Goal: Share content: Share content

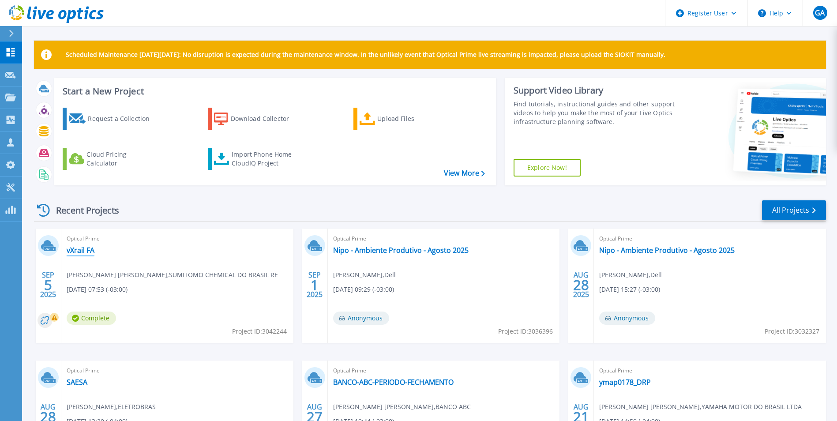
click at [85, 248] on link "vXrail FA" at bounding box center [81, 250] width 28 height 9
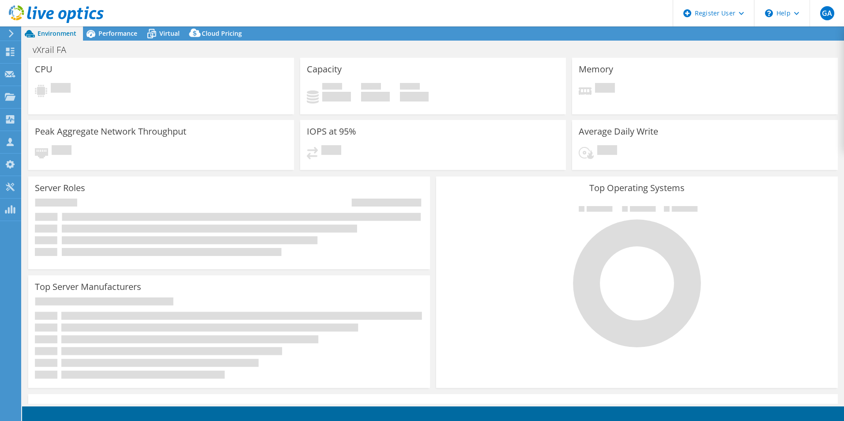
select select "USD"
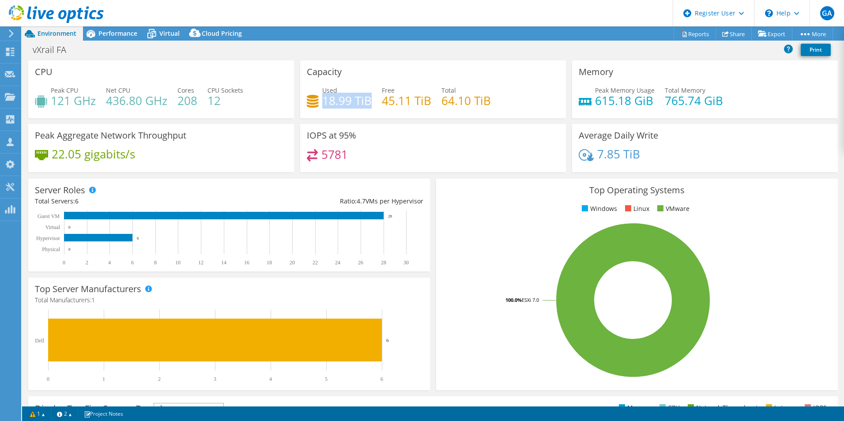
drag, startPoint x: 323, startPoint y: 102, endPoint x: 368, endPoint y: 99, distance: 45.6
click at [368, 99] on h4 "18.99 TiB" at bounding box center [346, 101] width 49 height 10
drag, startPoint x: 368, startPoint y: 99, endPoint x: 409, endPoint y: 101, distance: 41.5
click at [409, 101] on h4 "45.11 TiB" at bounding box center [406, 101] width 49 height 10
click at [495, 227] on rect at bounding box center [633, 300] width 380 height 154
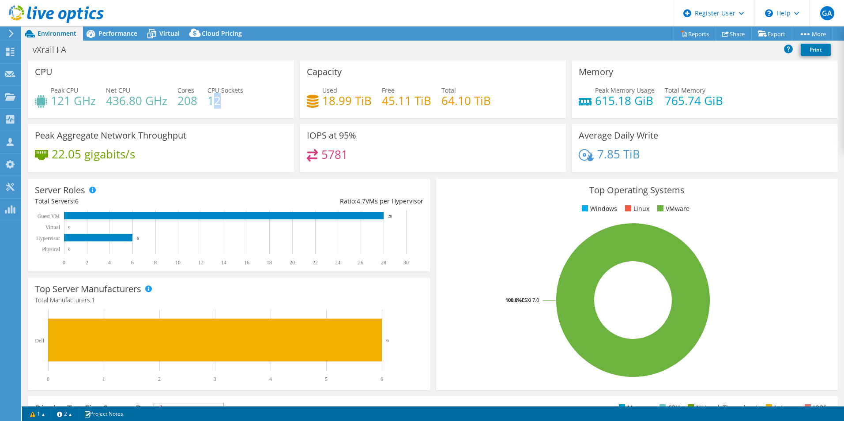
drag, startPoint x: 220, startPoint y: 100, endPoint x: 212, endPoint y: 101, distance: 8.5
click at [212, 101] on h4 "12" at bounding box center [225, 101] width 36 height 10
drag, startPoint x: 197, startPoint y: 102, endPoint x: 179, endPoint y: 102, distance: 17.7
click at [179, 102] on div "Peak CPU 121 GHz Net CPU 436.80 GHz Cores 208 CPU Sockets 12" at bounding box center [161, 100] width 252 height 29
drag, startPoint x: 179, startPoint y: 102, endPoint x: 114, endPoint y: 30, distance: 96.5
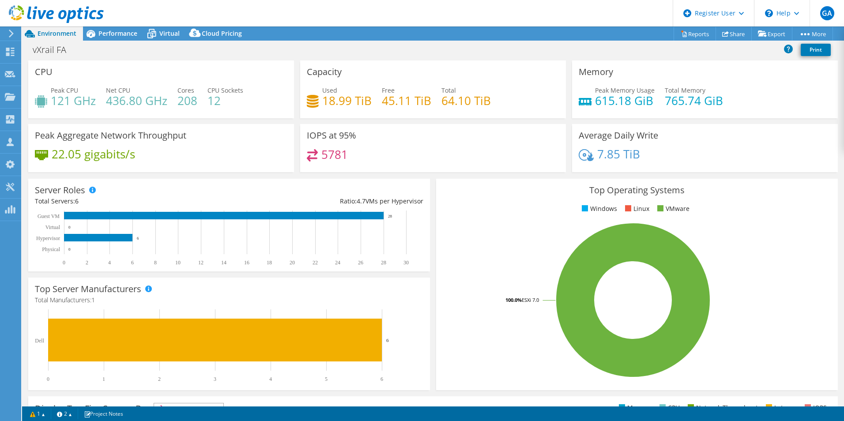
click at [114, 30] on span "Performance" at bounding box center [117, 33] width 39 height 8
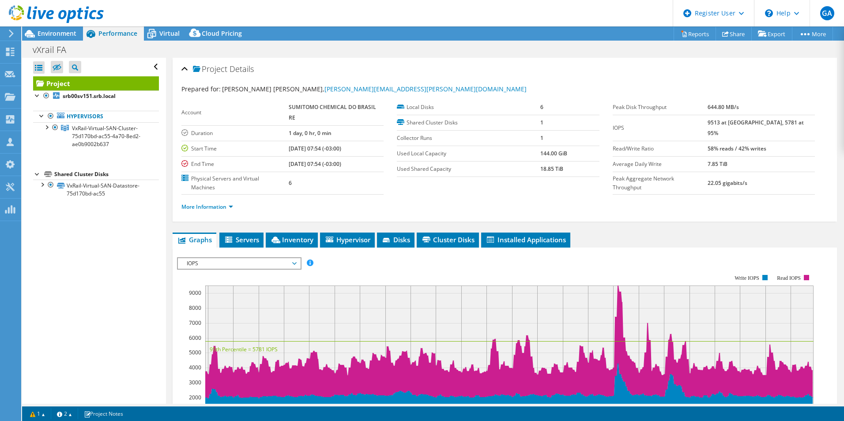
click at [37, 95] on div at bounding box center [37, 94] width 9 height 9
click at [47, 127] on div at bounding box center [46, 126] width 9 height 9
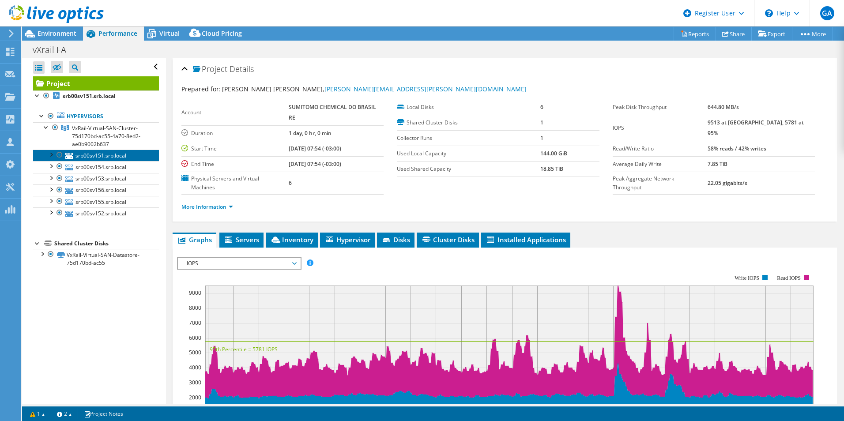
click at [96, 152] on link "srb00sv151.srb.local" at bounding box center [96, 155] width 126 height 11
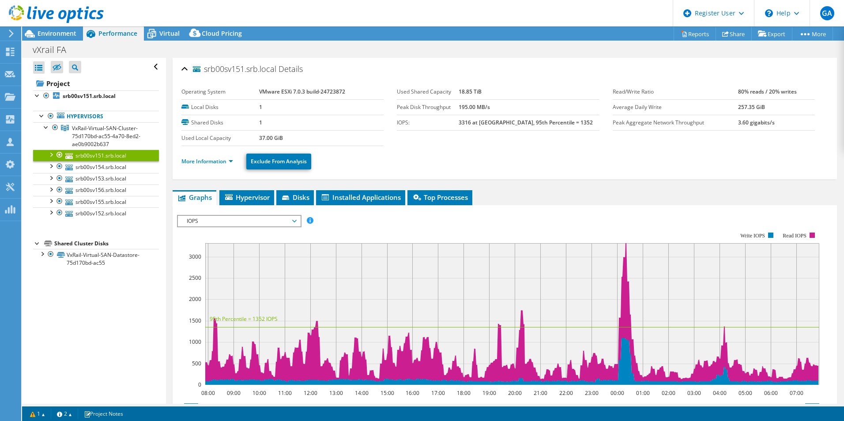
click at [215, 206] on div "IOPS Disk Throughput IO Size Latency Queue Depth CPU Percentage Memory Page Fau…" at bounding box center [504, 360] width 655 height 311
click at [215, 163] on link "More Information" at bounding box center [207, 162] width 52 height 8
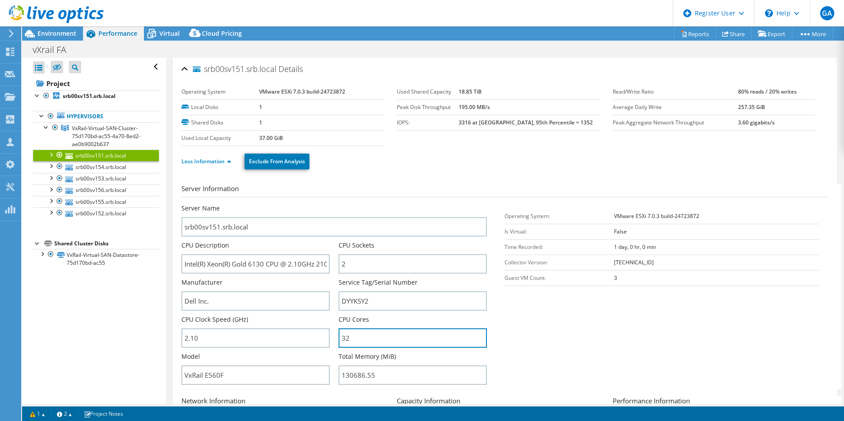
drag, startPoint x: 351, startPoint y: 341, endPoint x: 336, endPoint y: 341, distance: 15.0
click at [336, 204] on div "Server Name srb00sv151.srb.local CPU Description Intel(R) Xeon(R) Gold 6130 CPU…" at bounding box center [338, 204] width 315 height 0
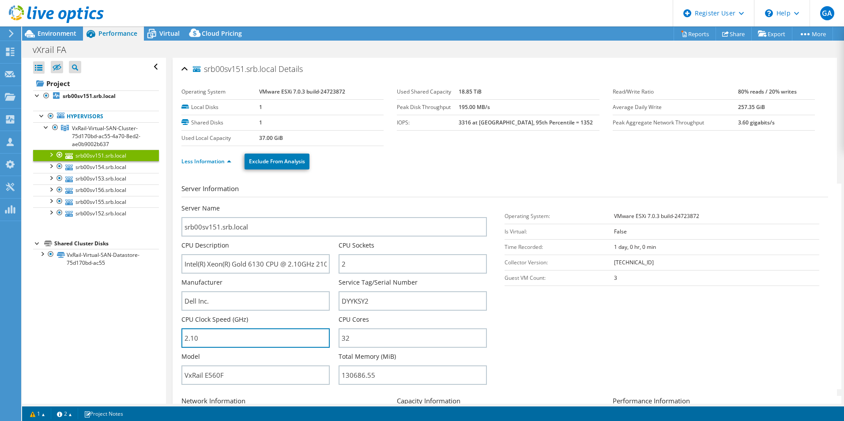
drag, startPoint x: 211, startPoint y: 340, endPoint x: 176, endPoint y: 338, distance: 35.4
click at [176, 338] on div "srb00sv151.srb.local Details Operating System VMware ESXi 7.0.3 build-24723872 …" at bounding box center [505, 318] width 664 height 521
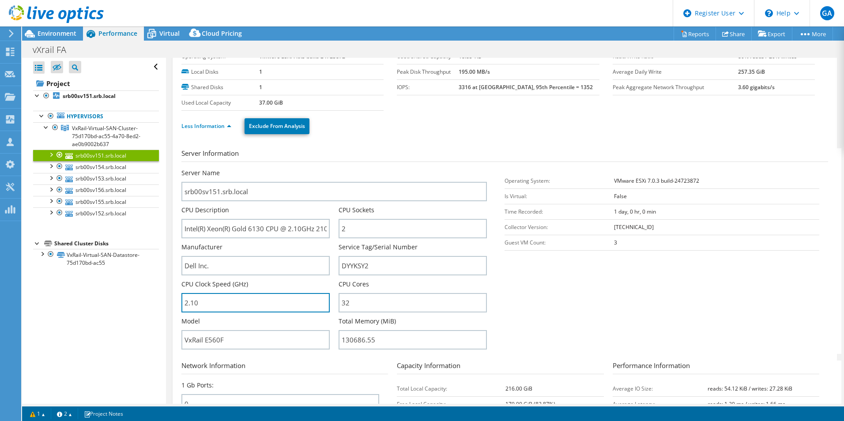
scroll to position [44, 0]
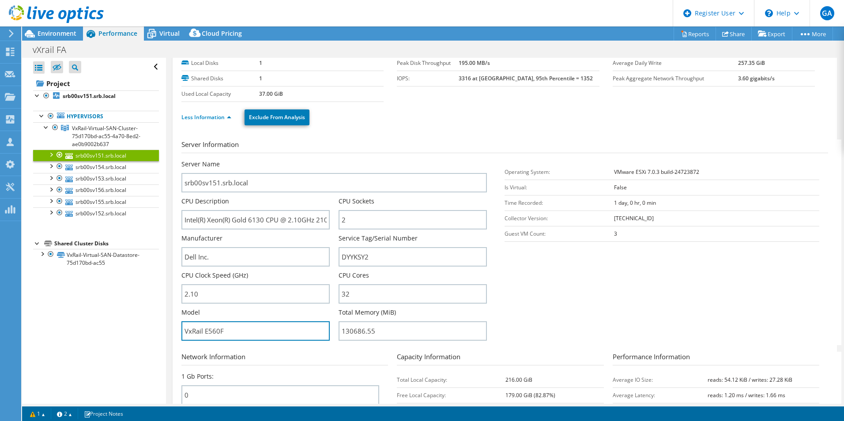
drag, startPoint x: 246, startPoint y: 332, endPoint x: 171, endPoint y: 331, distance: 75.0
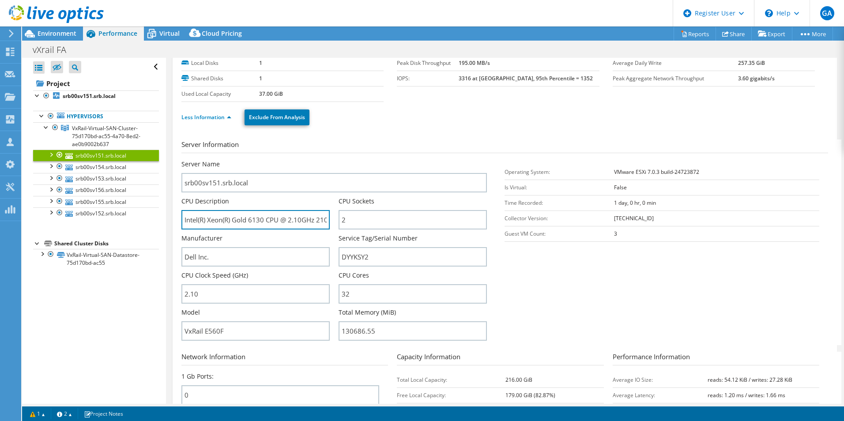
click at [264, 221] on input "Intel(R) Xeon(R) Gold 6130 CPU @ 2.10GHz 210 GHz" at bounding box center [255, 219] width 148 height 19
click at [86, 116] on link "Hypervisors" at bounding box center [96, 116] width 126 height 11
click at [91, 130] on span "VxRail-Virtual-SAN-Cluster-75d170bd-ac55-4a70-8ed2-ae0b9002b637" at bounding box center [106, 135] width 68 height 23
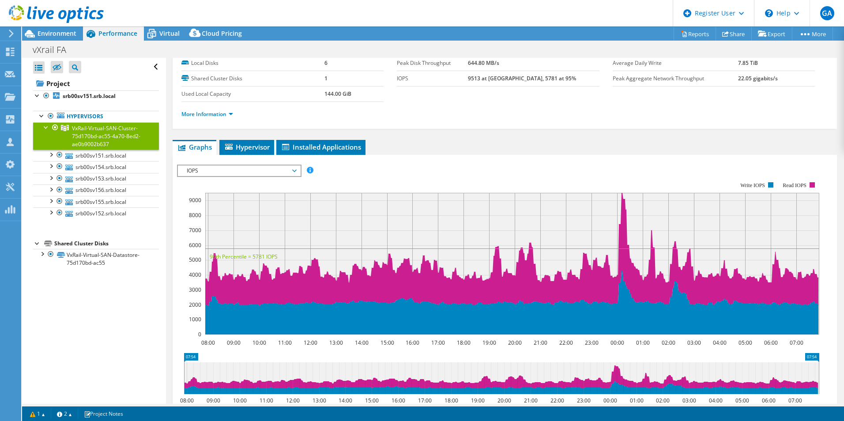
click at [251, 148] on span "Hypervisor" at bounding box center [247, 147] width 46 height 9
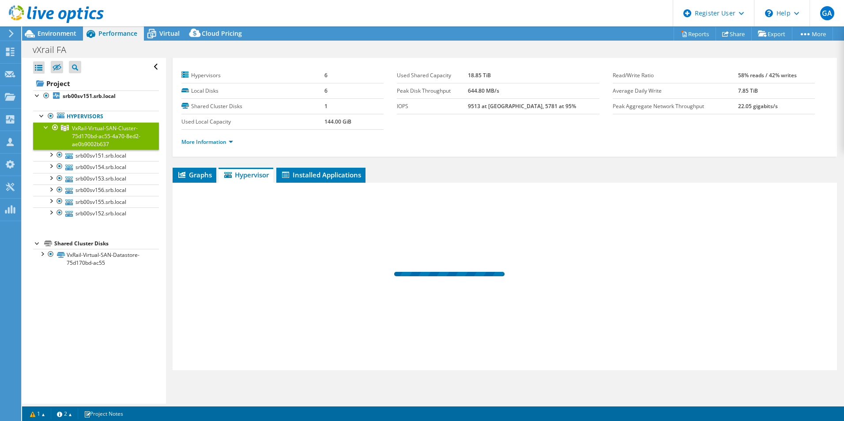
scroll to position [16, 0]
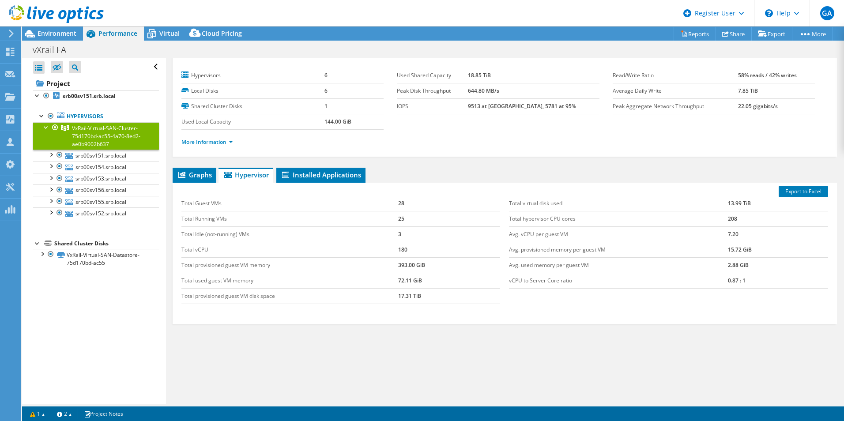
click at [192, 171] on span "Graphs" at bounding box center [194, 174] width 35 height 9
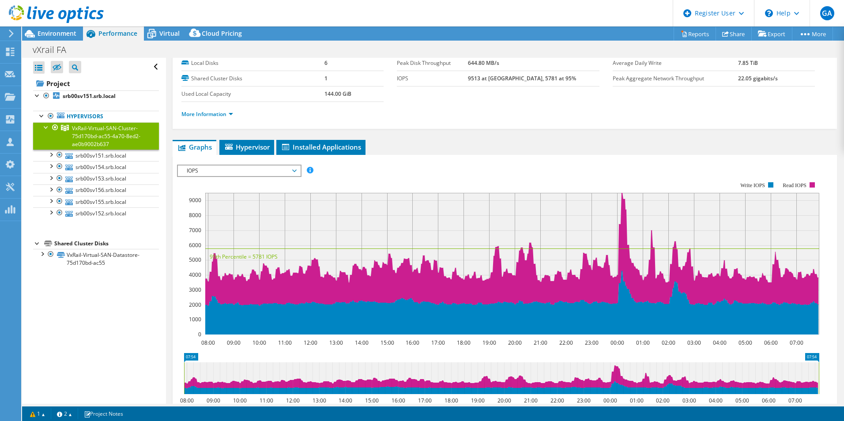
click at [234, 172] on span "IOPS" at bounding box center [238, 170] width 113 height 11
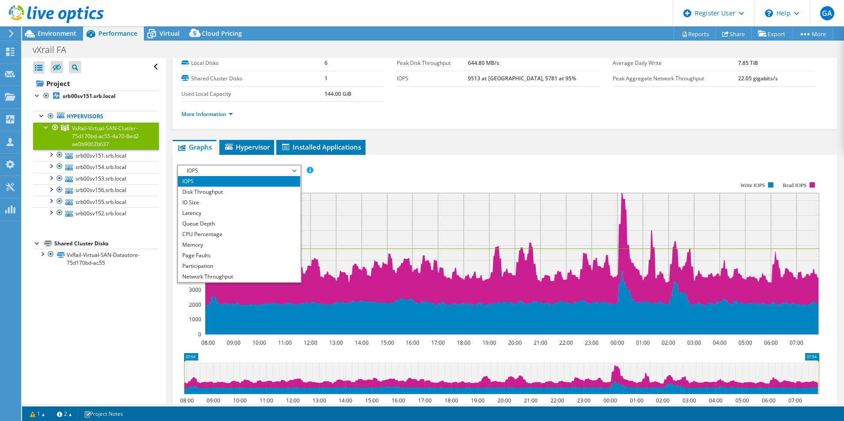
click at [199, 235] on li "CPU Percentage" at bounding box center [239, 234] width 122 height 11
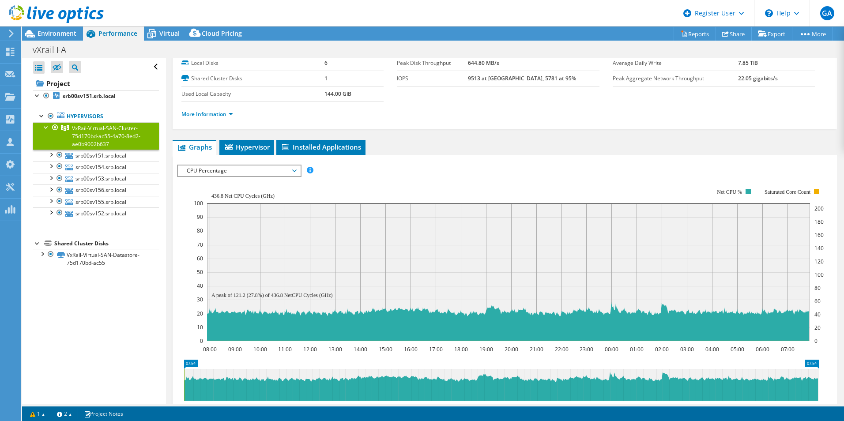
click at [214, 170] on span "CPU Percentage" at bounding box center [238, 170] width 113 height 11
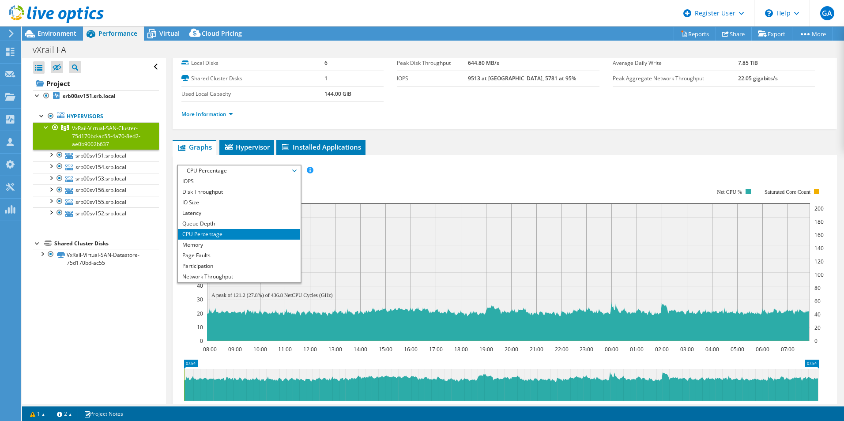
click at [205, 242] on li "Memory" at bounding box center [239, 245] width 122 height 11
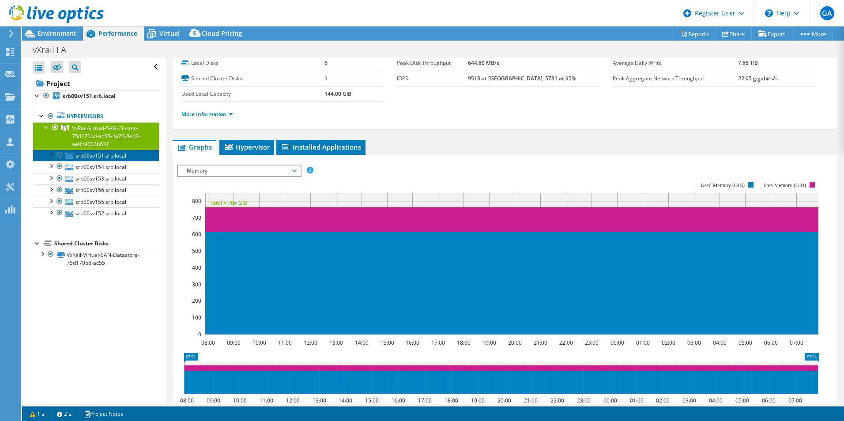
click at [104, 152] on link "srb00sv151.srb.local" at bounding box center [96, 155] width 126 height 11
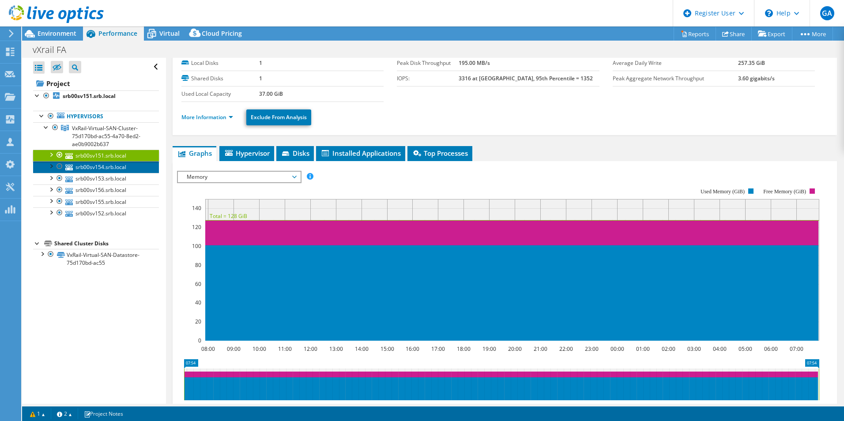
click at [108, 167] on link "srb00sv154.srb.local" at bounding box center [96, 166] width 126 height 11
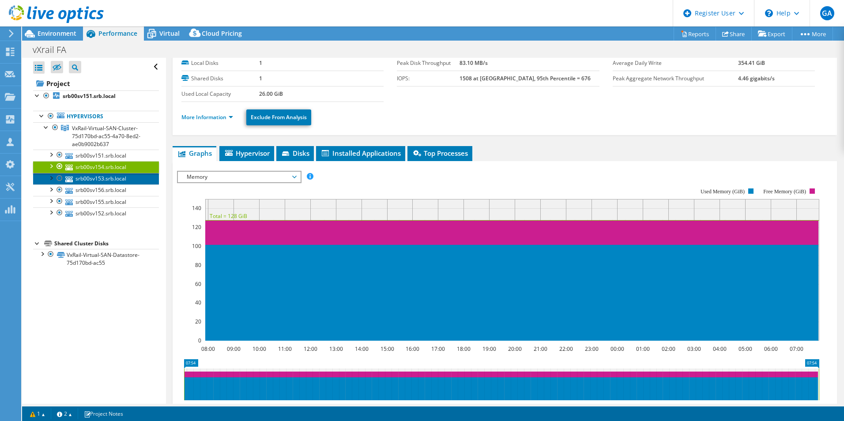
click at [106, 176] on link "srb00sv153.srb.local" at bounding box center [96, 178] width 126 height 11
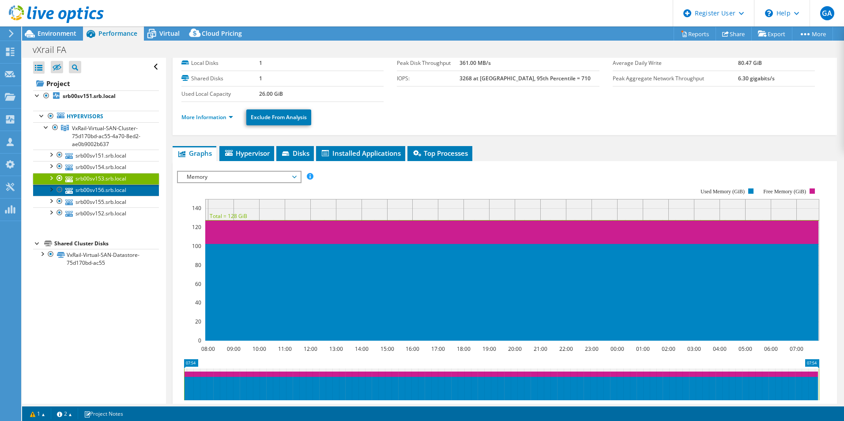
click at [106, 191] on link "srb00sv156.srb.local" at bounding box center [96, 189] width 126 height 11
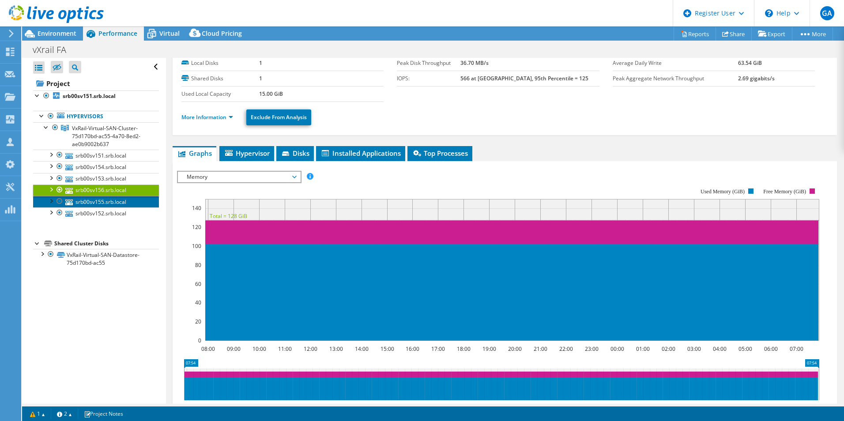
click at [106, 200] on link "srb00sv155.srb.local" at bounding box center [96, 201] width 126 height 11
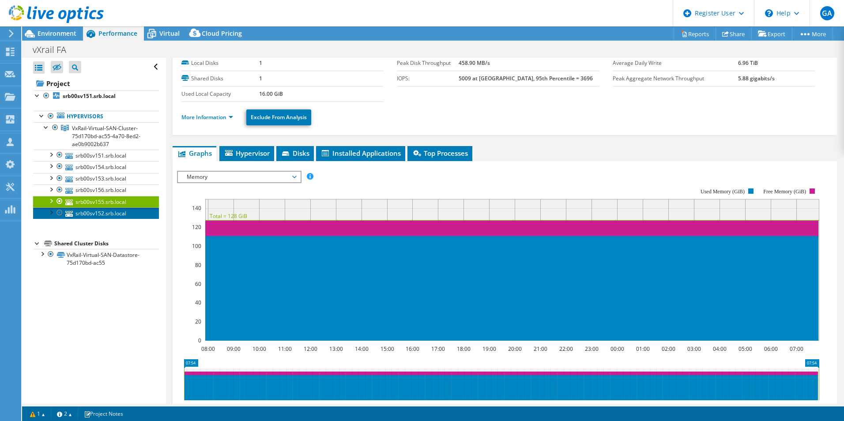
click at [106, 212] on link "srb00sv152.srb.local" at bounding box center [96, 212] width 126 height 11
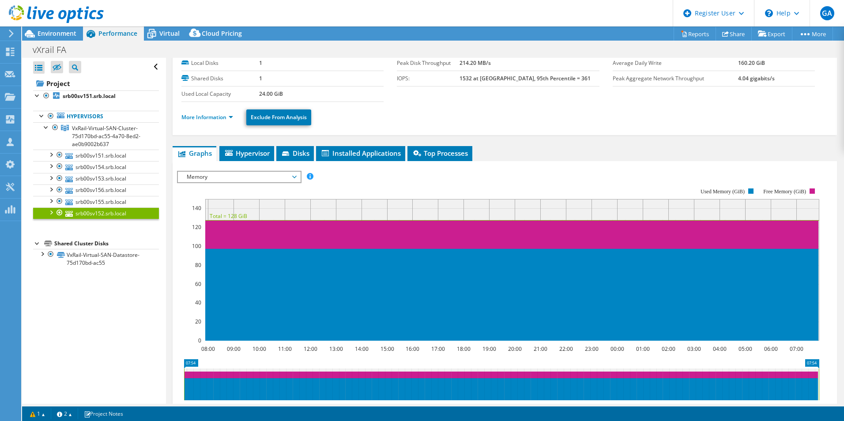
click at [251, 180] on span "Memory" at bounding box center [238, 177] width 113 height 11
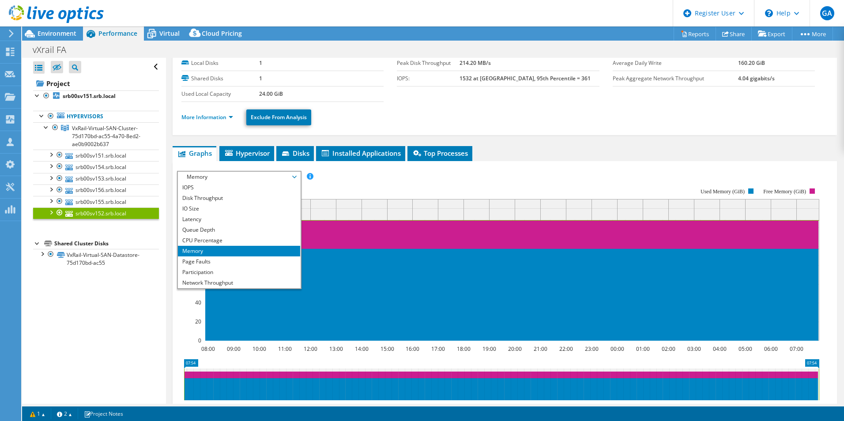
click at [216, 184] on li "IOPS" at bounding box center [239, 187] width 122 height 11
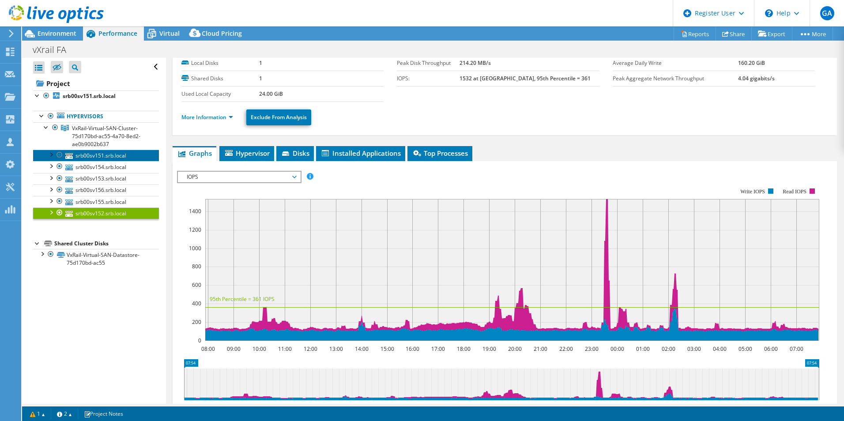
click at [103, 152] on link "srb00sv151.srb.local" at bounding box center [96, 155] width 126 height 11
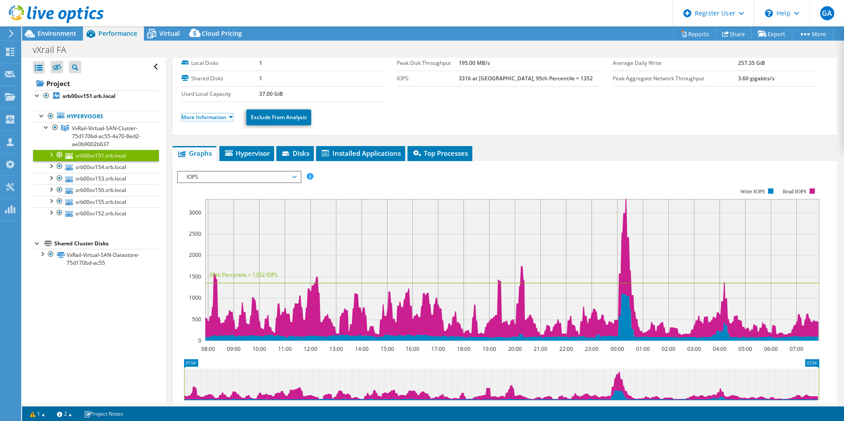
click at [210, 118] on link "More Information" at bounding box center [207, 117] width 52 height 8
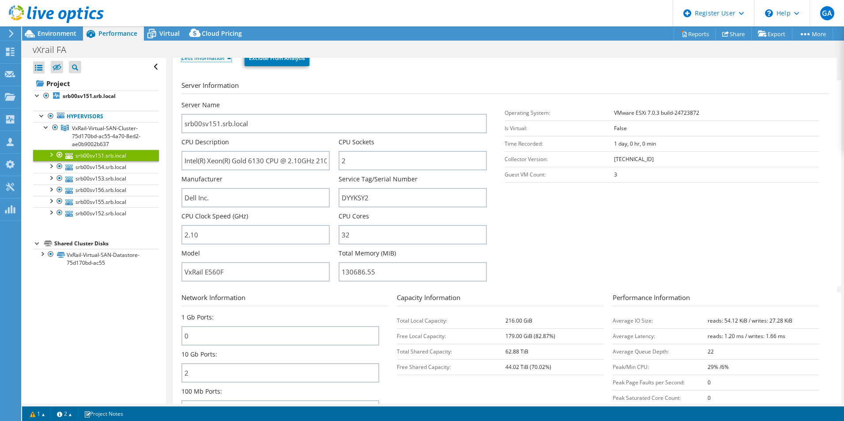
scroll to position [88, 0]
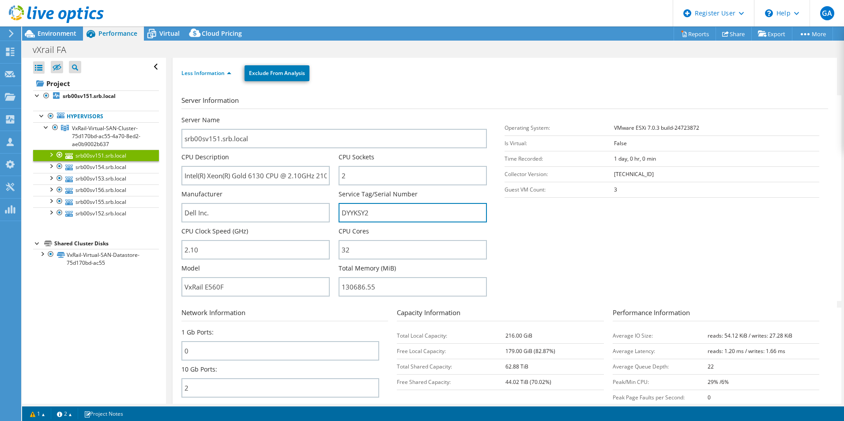
drag, startPoint x: 370, startPoint y: 213, endPoint x: 319, endPoint y: 212, distance: 51.2
click at [319, 116] on div "Server Name srb00sv151.srb.local CPU Description Intel(R) Xeon(R) Gold 6130 CPU…" at bounding box center [338, 116] width 315 height 0
click at [568, 255] on section "Server Information Server Name srb00sv151.srb.local CPU Description Intel(R) Xe…" at bounding box center [506, 198] width 651 height 206
drag, startPoint x: 372, startPoint y: 211, endPoint x: 334, endPoint y: 211, distance: 37.5
click at [334, 116] on div "Server Name srb00sv151.srb.local CPU Description Intel(R) Xeon(R) Gold 6130 CPU…" at bounding box center [338, 116] width 315 height 0
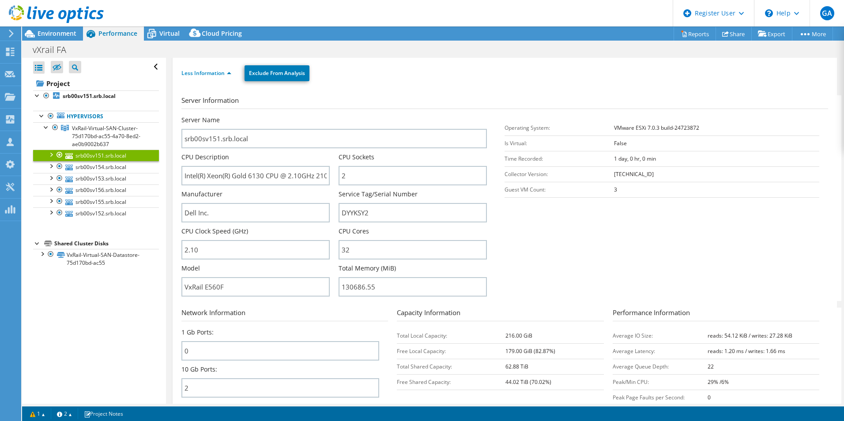
click at [552, 377] on td "44.02 TiB (70.02%)" at bounding box center [554, 381] width 98 height 15
click at [60, 29] on div at bounding box center [52, 15] width 104 height 30
click at [63, 37] on span "Environment" at bounding box center [57, 33] width 39 height 8
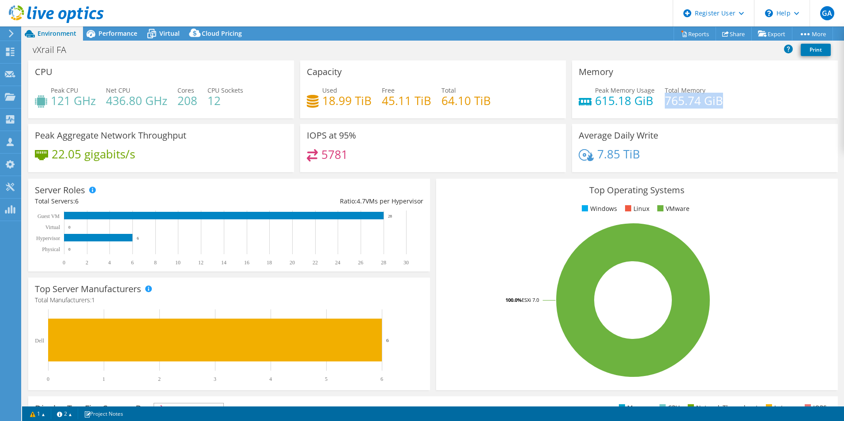
drag, startPoint x: 719, startPoint y: 101, endPoint x: 660, endPoint y: 99, distance: 58.7
click at [660, 99] on div "Peak Memory Usage 615.18 GiB Total Memory 765.74 GiB" at bounding box center [704, 100] width 252 height 29
drag, startPoint x: 647, startPoint y: 104, endPoint x: 592, endPoint y: 105, distance: 55.2
click at [595, 105] on h4 "615.18 GiB" at bounding box center [625, 101] width 60 height 10
click at [116, 29] on span "Performance" at bounding box center [117, 33] width 39 height 8
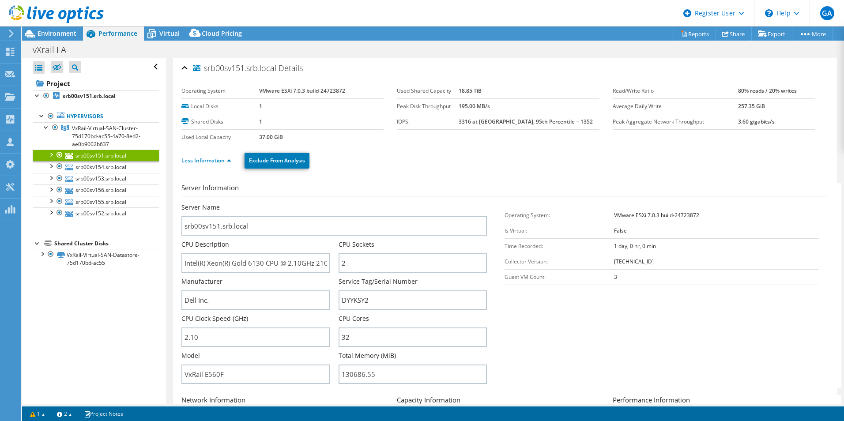
scroll to position [0, 0]
click at [746, 349] on section "Server Information Server Name srb00sv151.srb.local CPU Description Intel(R) Xe…" at bounding box center [506, 287] width 651 height 206
click at [735, 34] on link "Share" at bounding box center [733, 34] width 36 height 14
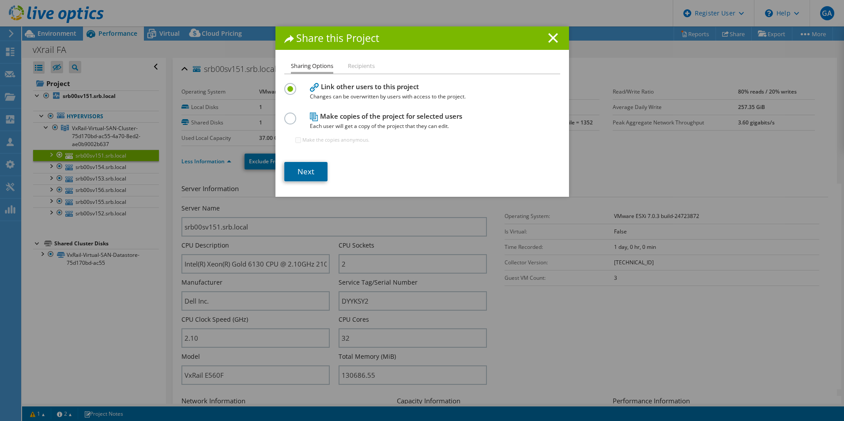
click at [309, 175] on link "Next" at bounding box center [305, 171] width 43 height 19
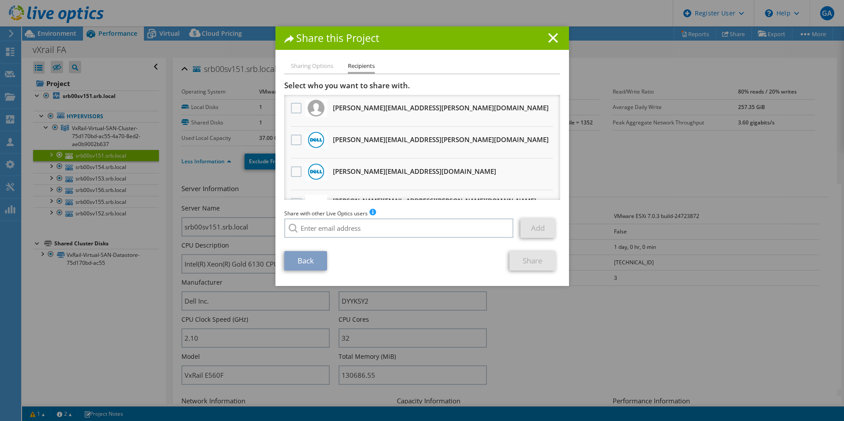
click at [297, 147] on div at bounding box center [296, 140] width 15 height 19
click at [294, 173] on label at bounding box center [297, 171] width 13 height 11
click at [0, 0] on input "checkbox" at bounding box center [0, 0] width 0 height 0
click at [293, 139] on label at bounding box center [297, 140] width 13 height 11
click at [0, 0] on input "checkbox" at bounding box center [0, 0] width 0 height 0
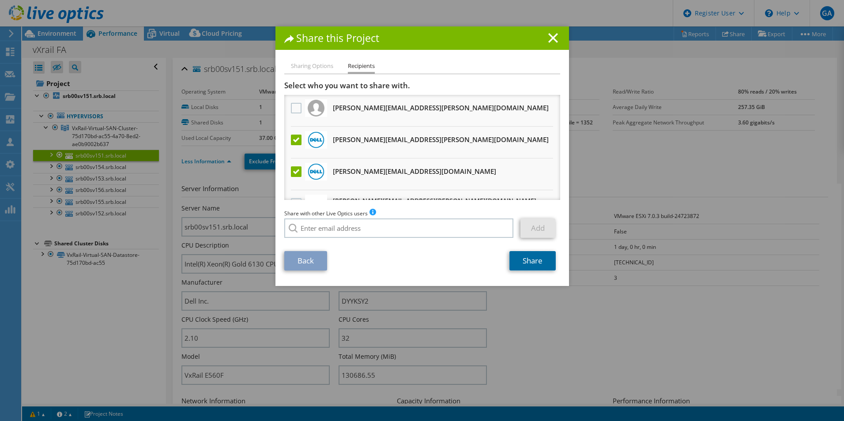
click at [540, 266] on link "Share" at bounding box center [532, 260] width 46 height 19
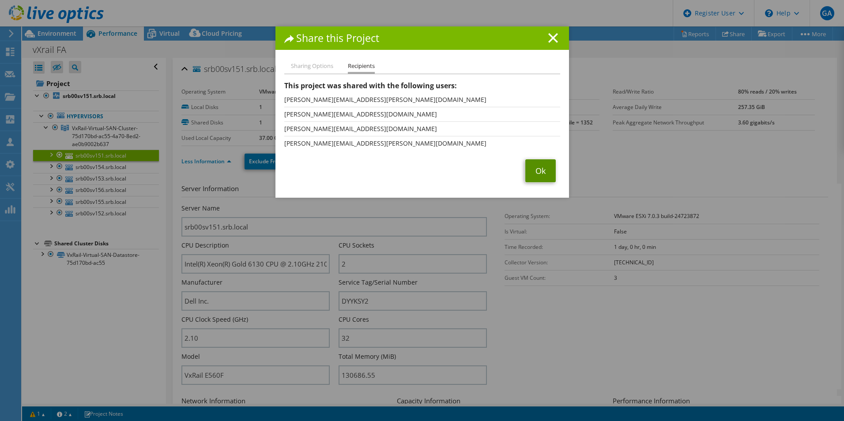
click at [540, 170] on link "Ok" at bounding box center [540, 170] width 30 height 23
